Goal: Complete application form: Complete application form

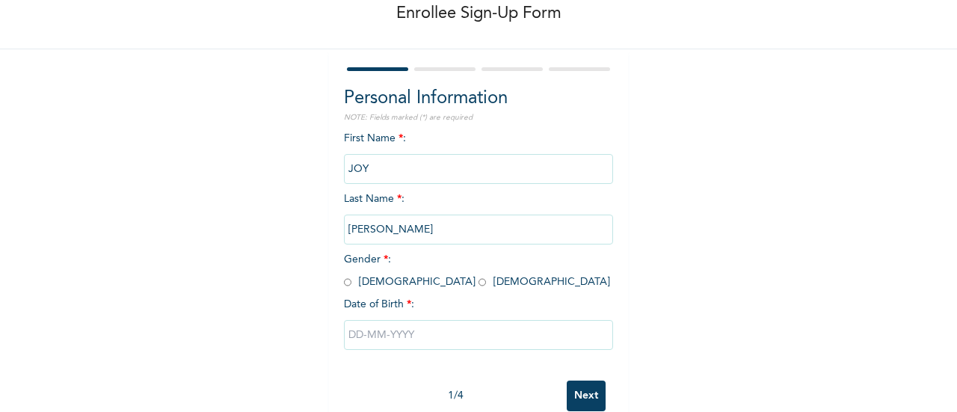
scroll to position [115, 0]
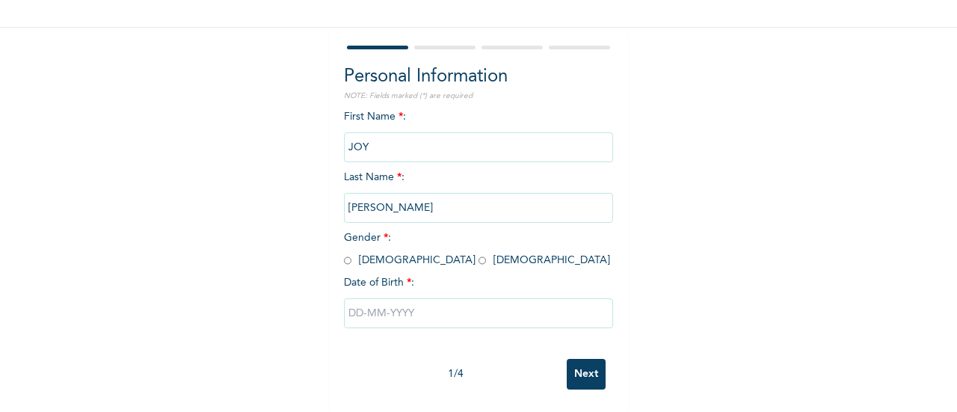
click at [478, 253] on input "radio" at bounding box center [481, 260] width 7 height 14
radio input "true"
click at [390, 302] on input "text" at bounding box center [478, 313] width 269 height 30
select select "8"
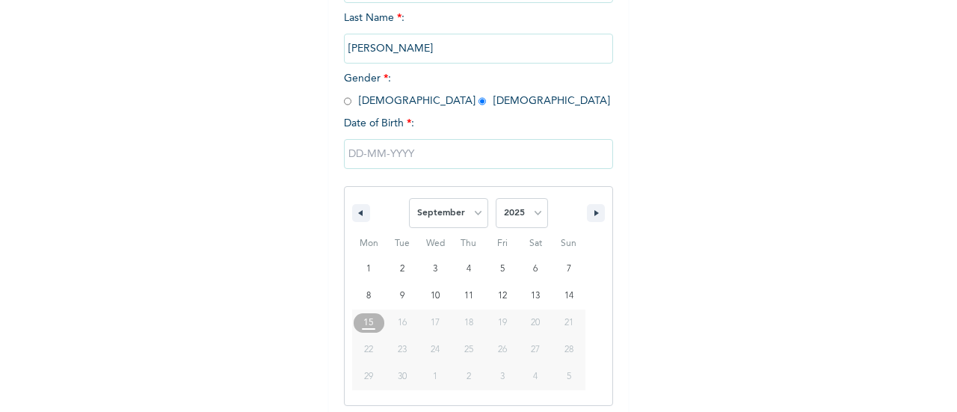
scroll to position [268, 0]
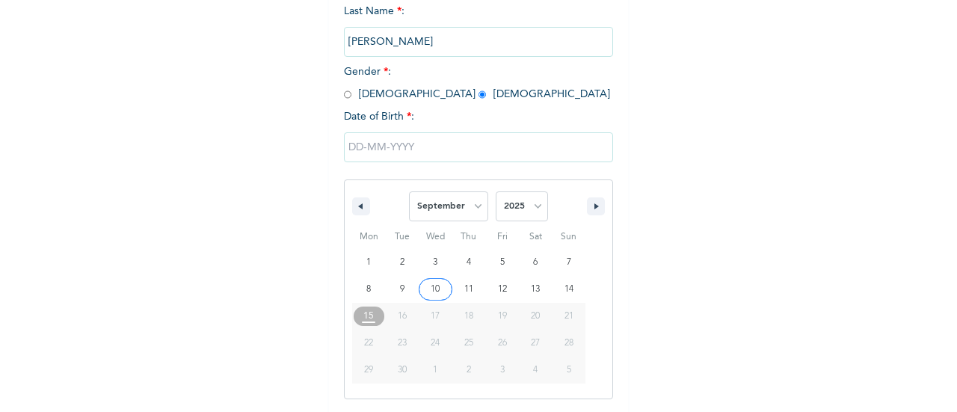
type input "[DATE]"
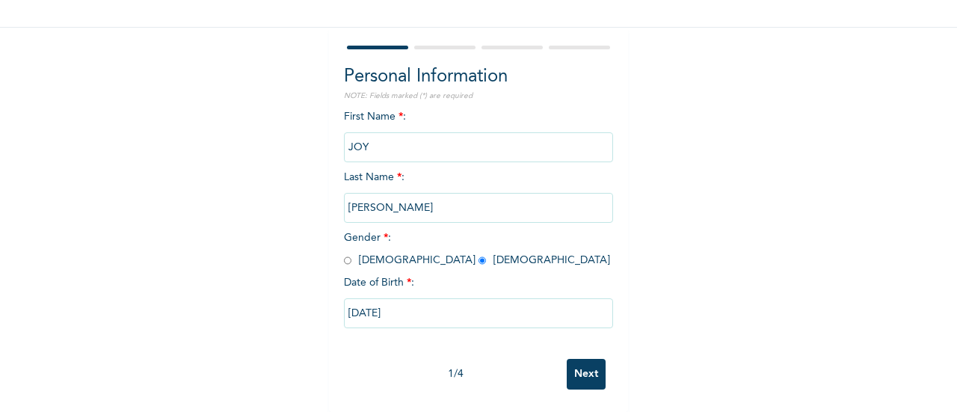
scroll to position [115, 0]
click at [570, 359] on input "Next" at bounding box center [586, 374] width 39 height 31
